Goal: Check status: Check status

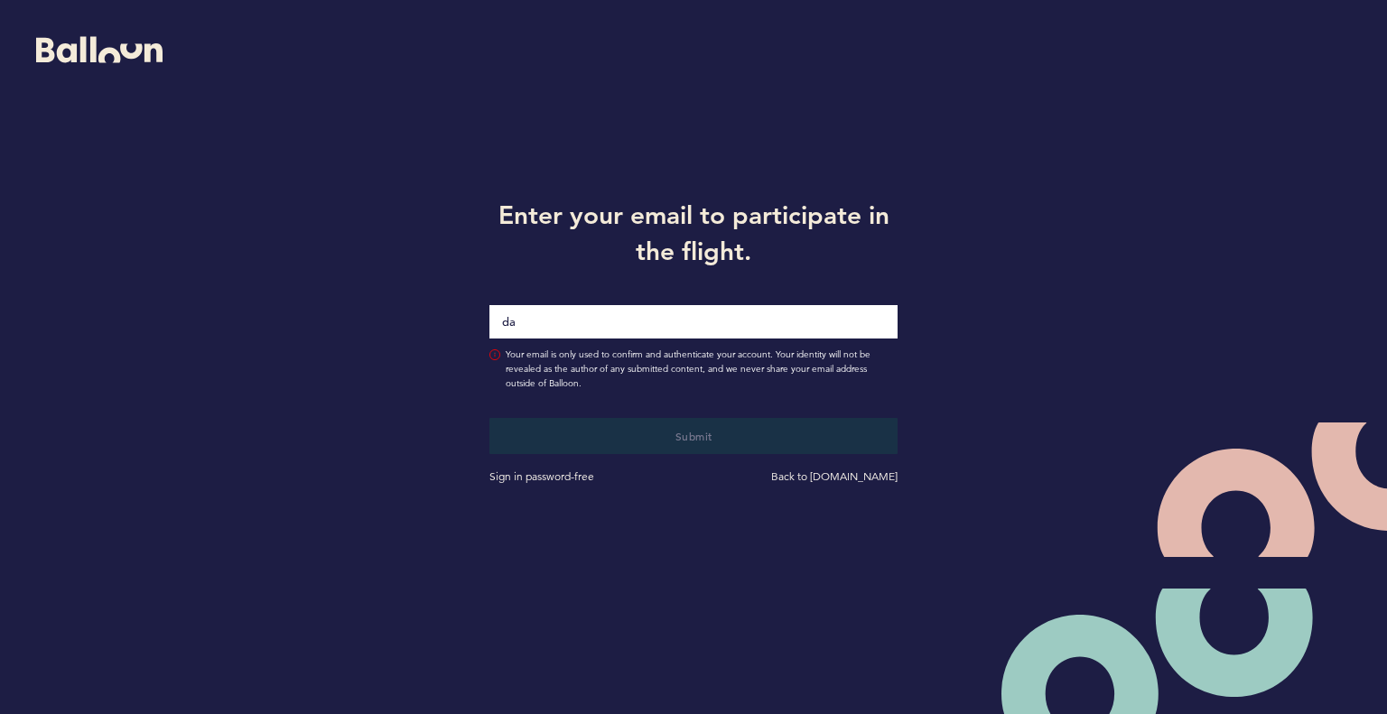
type input "[PERSON_NAME][DOMAIN_NAME][EMAIL_ADDRESS][PERSON_NAME][DOMAIN_NAME]"
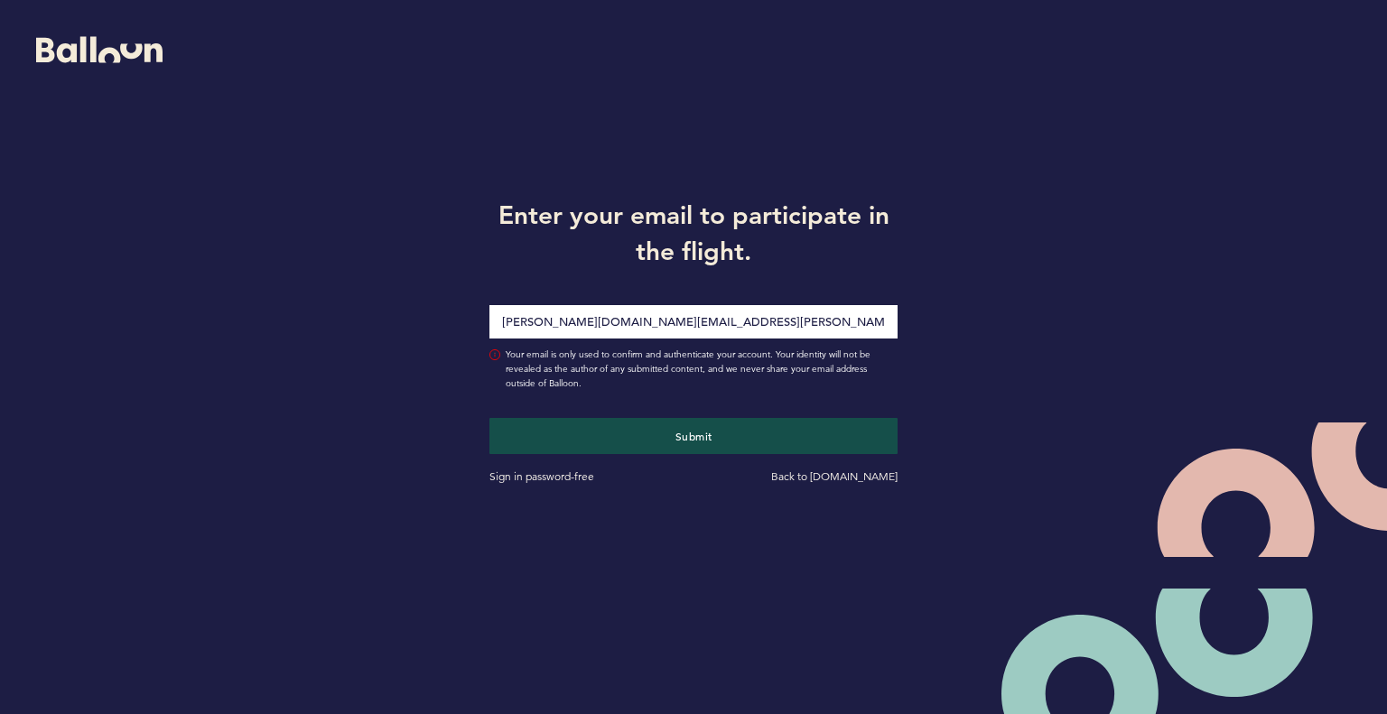
click at [489, 418] on button "Submit" at bounding box center [693, 436] width 408 height 36
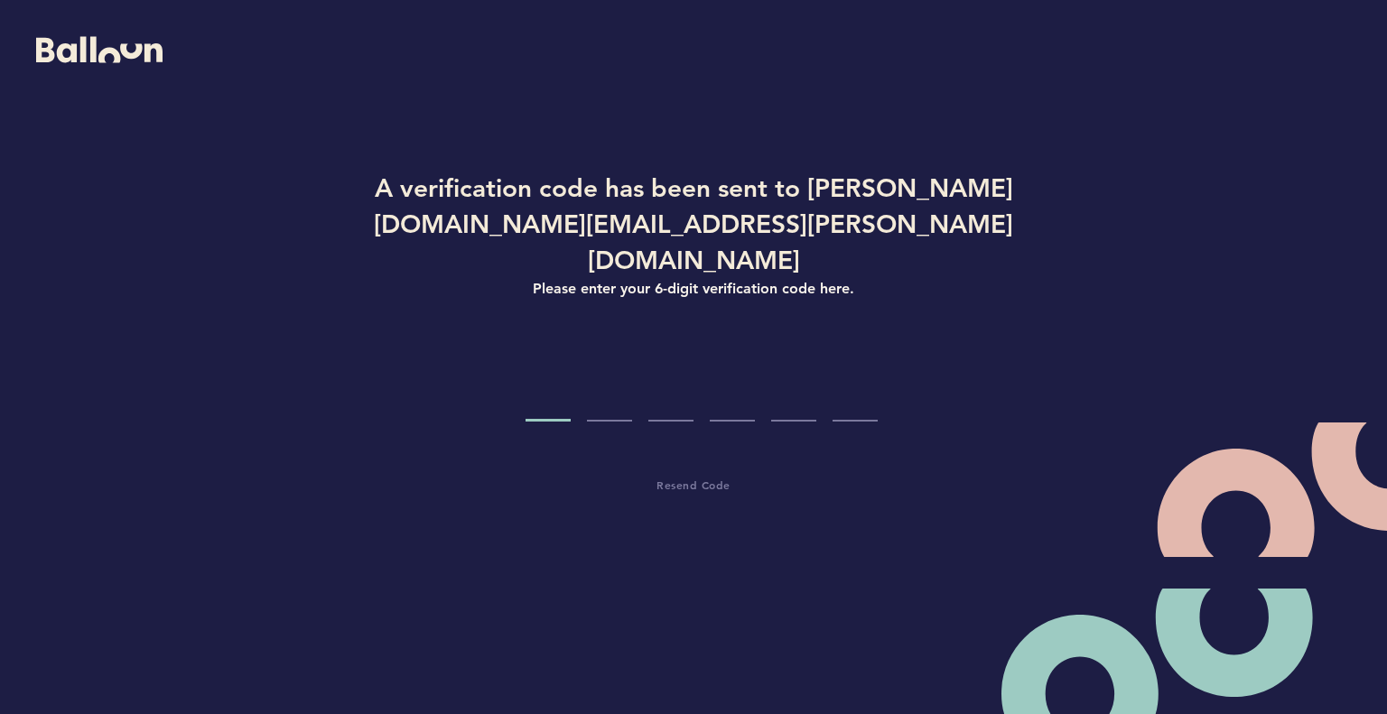
type input "5"
type input "1"
type input "9"
type input "6"
type input "4"
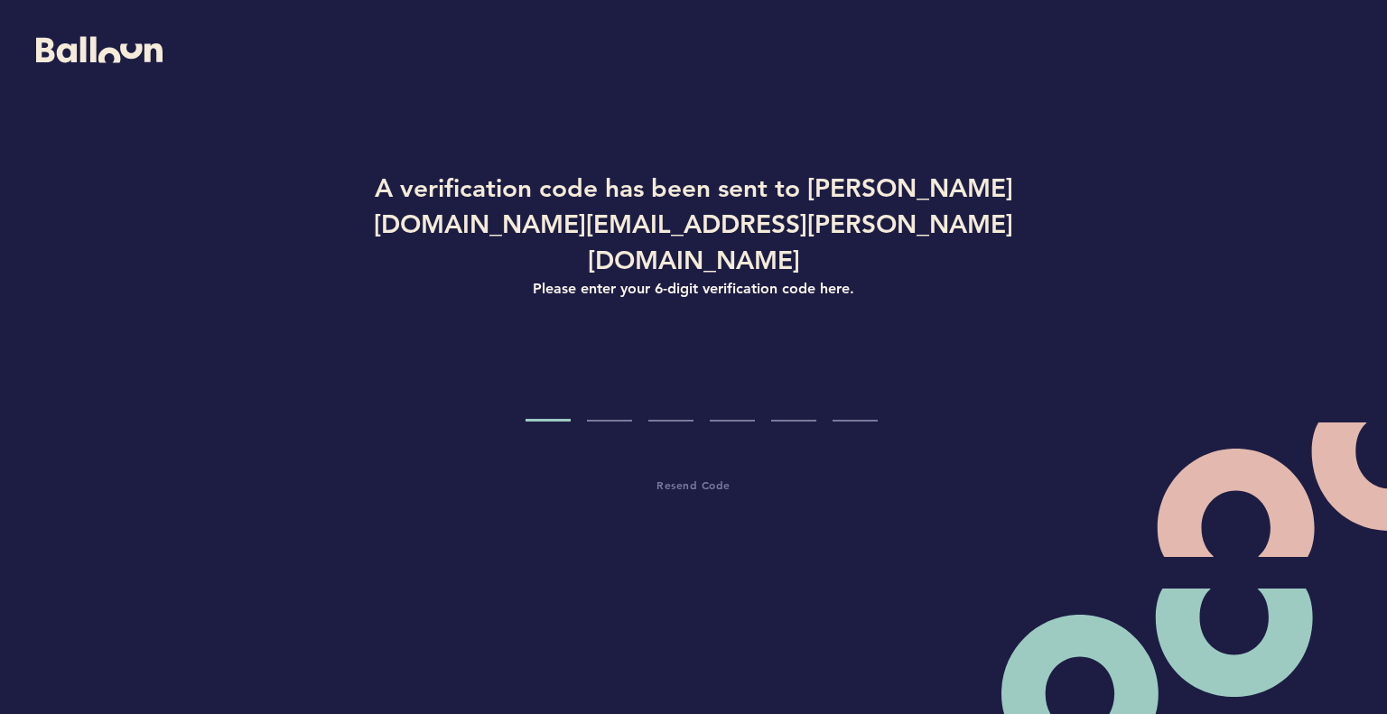
type input "4"
